Goal: Check status: Check status

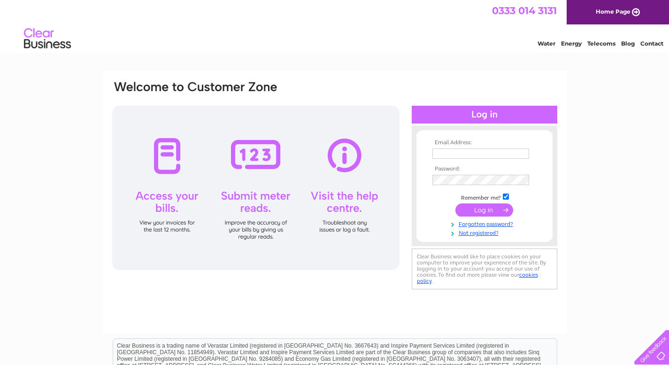
type input "knobfarmbus@gmx.com"
click at [488, 211] on input "submit" at bounding box center [485, 209] width 58 height 13
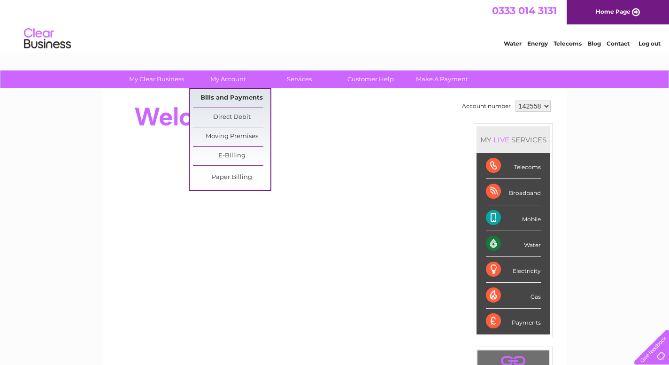
click at [229, 98] on link "Bills and Payments" at bounding box center [231, 98] width 77 height 19
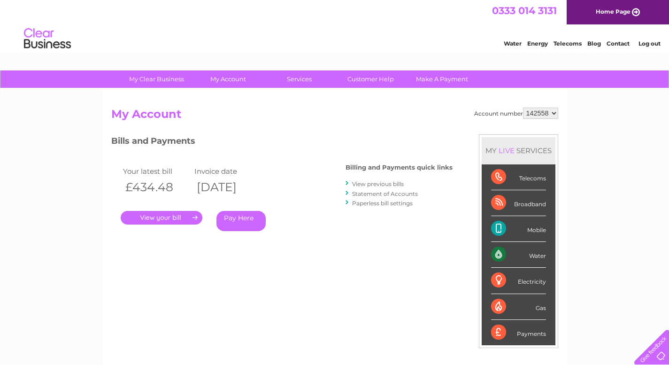
click at [158, 220] on link "." at bounding box center [162, 218] width 82 height 14
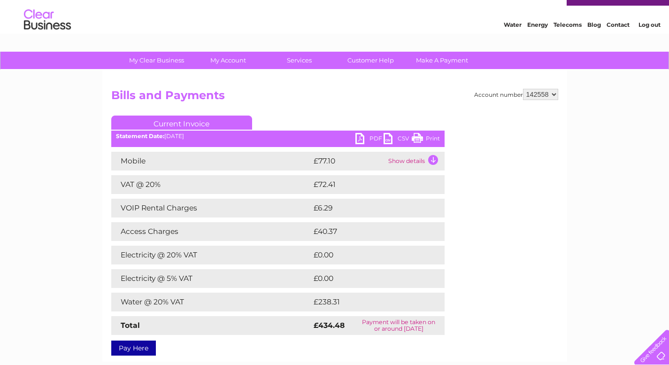
scroll to position [88, 0]
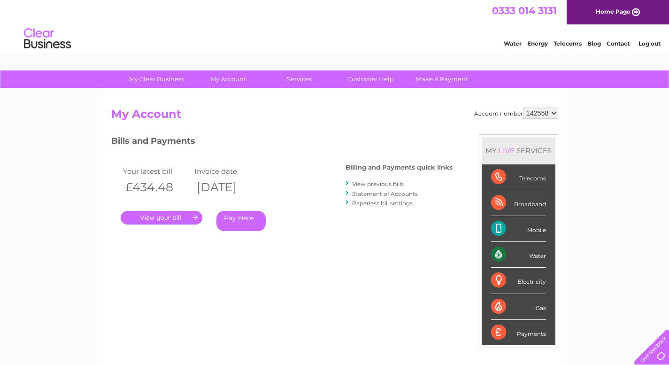
click at [654, 46] on link "Log out" at bounding box center [650, 43] width 22 height 7
